Goal: Task Accomplishment & Management: Manage account settings

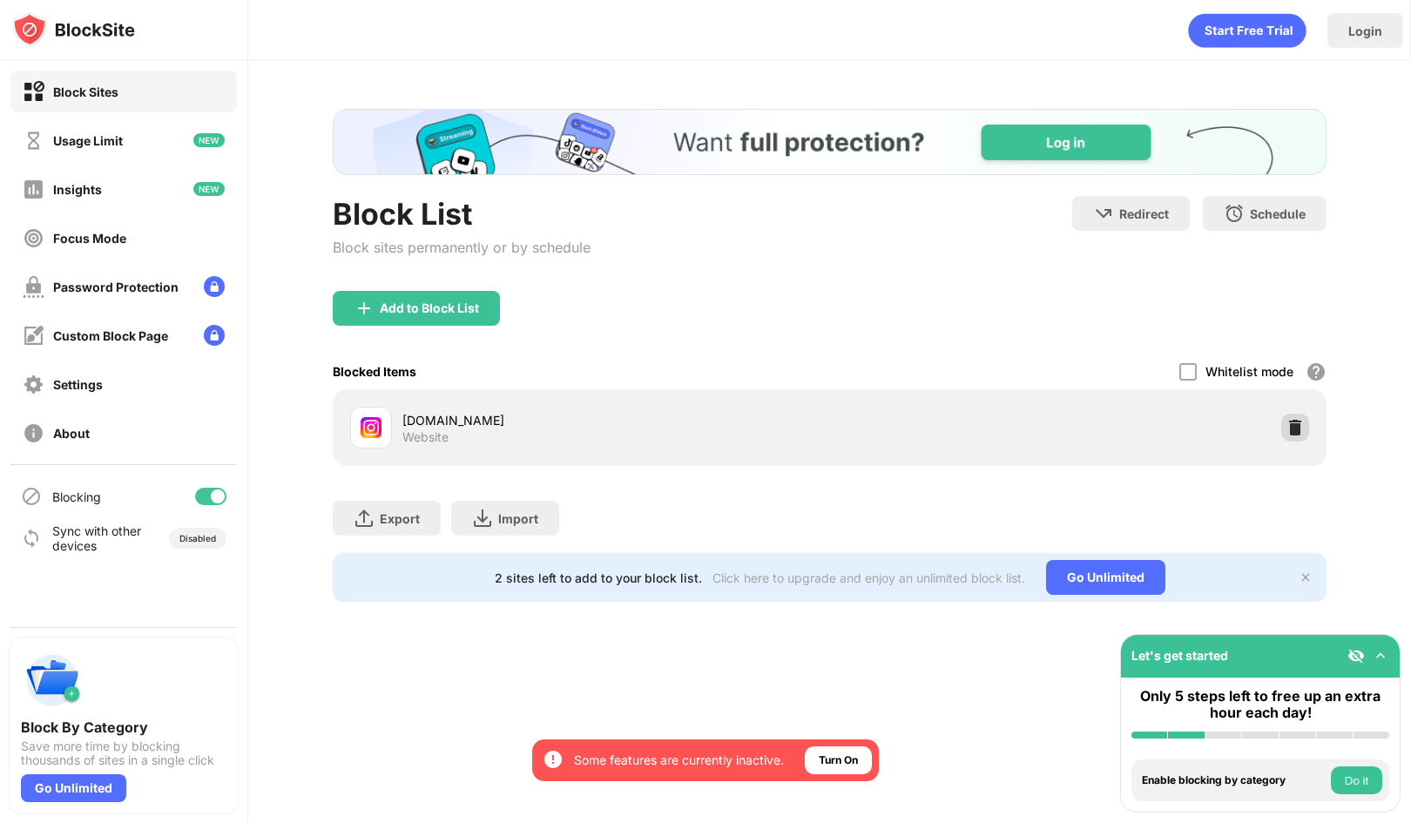
click at [1293, 428] on img at bounding box center [1294, 427] width 17 height 17
